Goal: Information Seeking & Learning: Learn about a topic

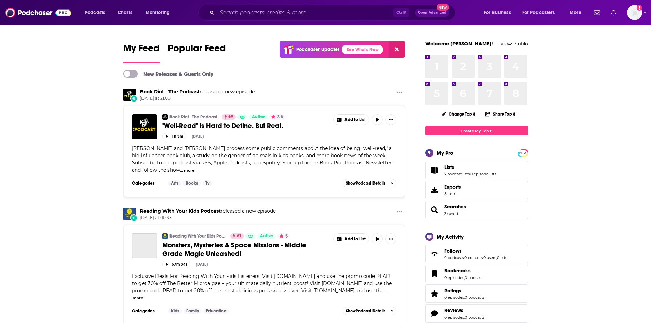
click at [238, 20] on div "Podcasts Charts Monitoring Ctrl K Open Advanced New For Business For Podcasters…" at bounding box center [325, 12] width 651 height 25
click at [244, 11] on input "Search podcasts, credits, & more..." at bounding box center [305, 12] width 176 height 11
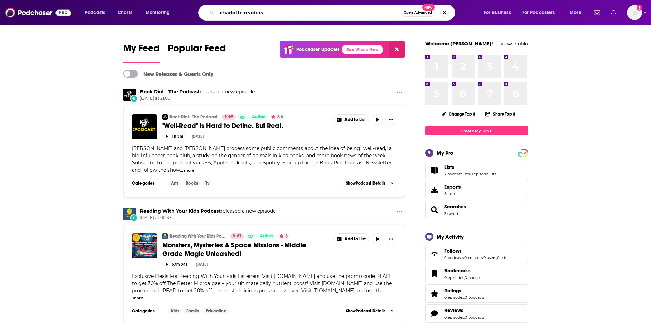
type input "charlotte readers"
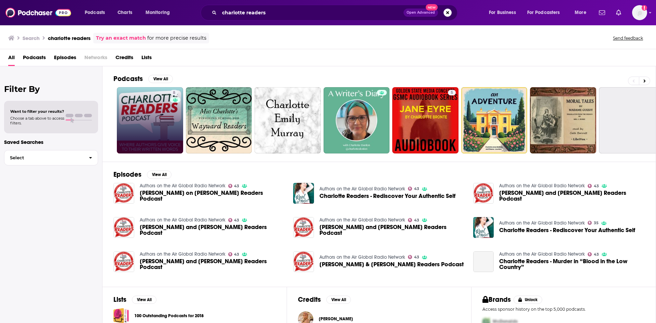
click at [145, 131] on link "8" at bounding box center [150, 120] width 66 height 66
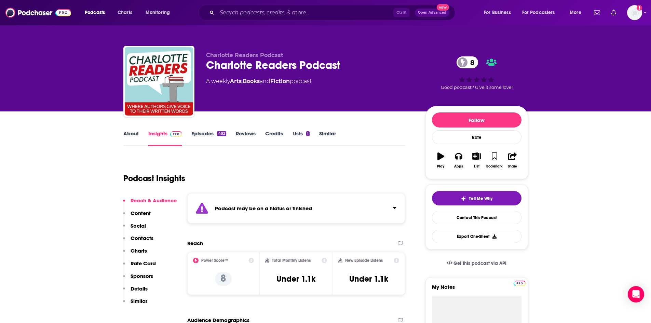
click at [236, 18] on div "Ctrl K Open Advanced New" at bounding box center [326, 13] width 257 height 16
click at [241, 15] on input "Search podcasts, credits, & more..." at bounding box center [305, 12] width 176 height 11
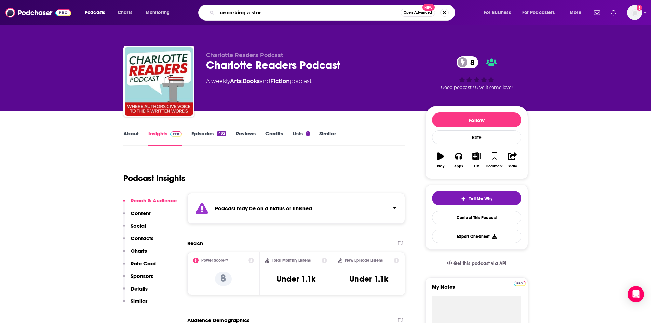
type input "uncorking a story"
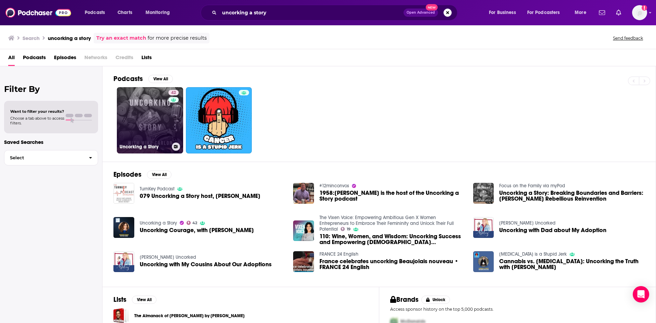
click at [150, 139] on link "42 Uncorking a Story" at bounding box center [150, 120] width 66 height 66
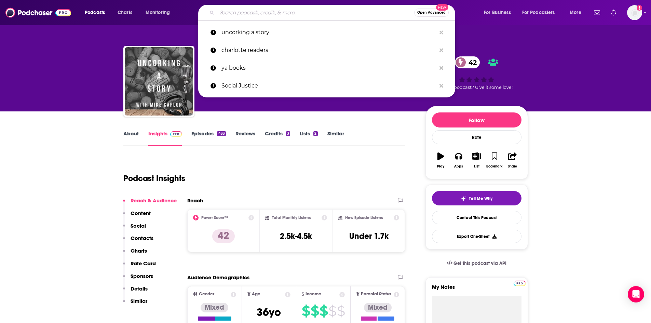
click at [240, 14] on input "Search podcasts, credits, & more..." at bounding box center [315, 12] width 197 height 11
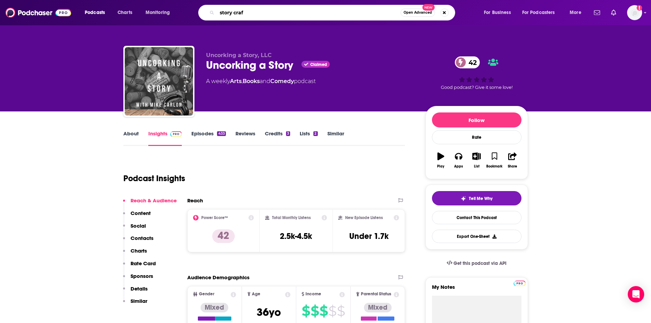
type input "story craft"
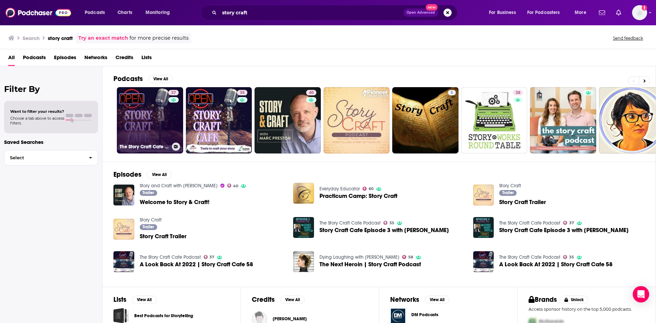
click at [118, 119] on link "37 The Story Craft Cafe Podcast" at bounding box center [150, 120] width 66 height 66
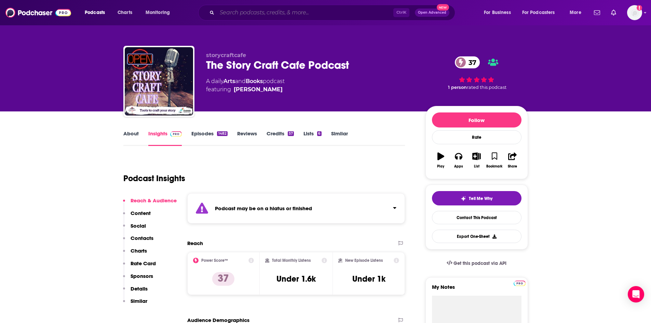
click at [220, 10] on input "Search podcasts, credits, & more..." at bounding box center [305, 12] width 176 height 11
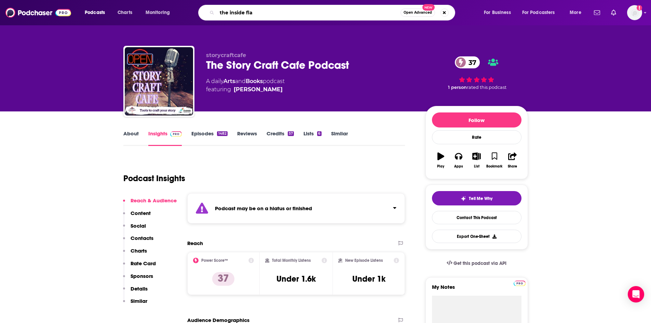
type input "the inside flap"
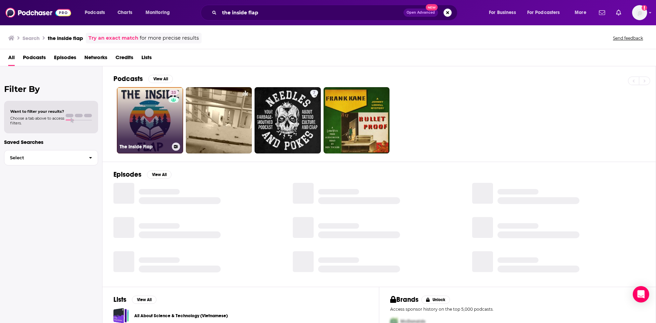
click at [150, 129] on link "33 The Inside Flap" at bounding box center [150, 120] width 66 height 66
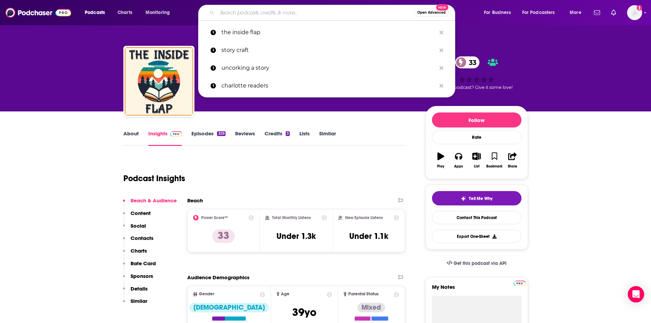
click at [244, 10] on input "Search podcasts, credits, & more..." at bounding box center [315, 12] width 197 height 11
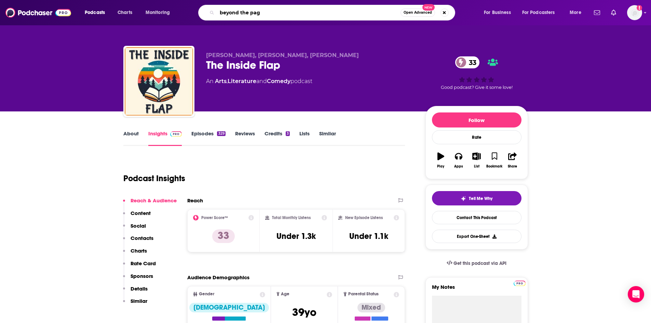
type input "beyond the page"
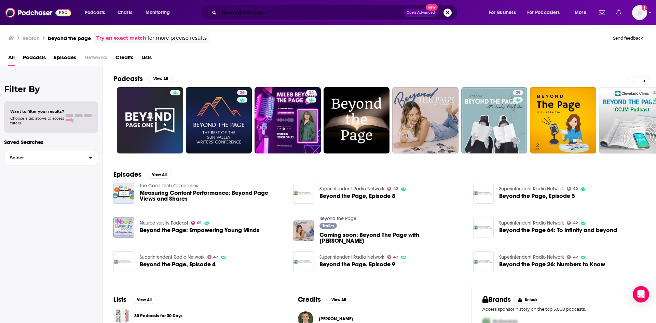
drag, startPoint x: 230, startPoint y: 10, endPoint x: 195, endPoint y: 10, distance: 34.5
click at [195, 10] on div "beyond the page Open Advanced New" at bounding box center [336, 13] width 292 height 16
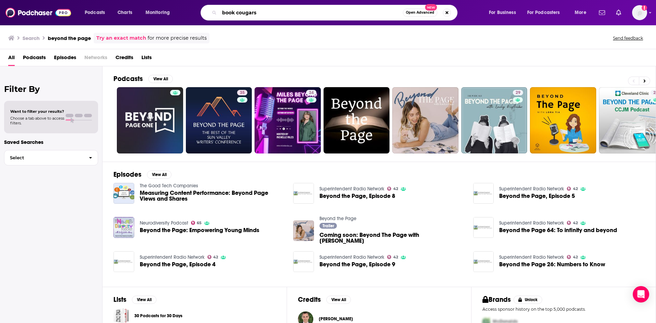
type input "book cougars"
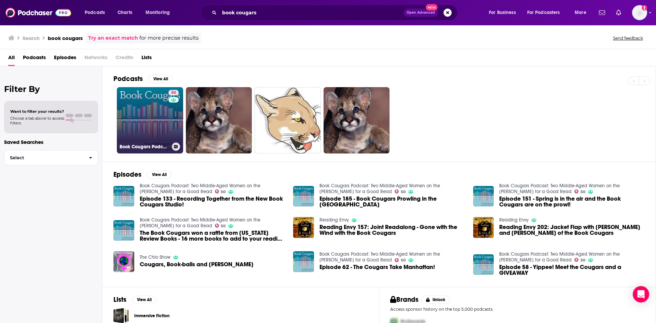
click at [163, 132] on link "50 Book Cougars Podcast: Two Middle-Aged Women on the [PERSON_NAME] for a Good …" at bounding box center [150, 120] width 66 height 66
